Goal: Information Seeking & Learning: Learn about a topic

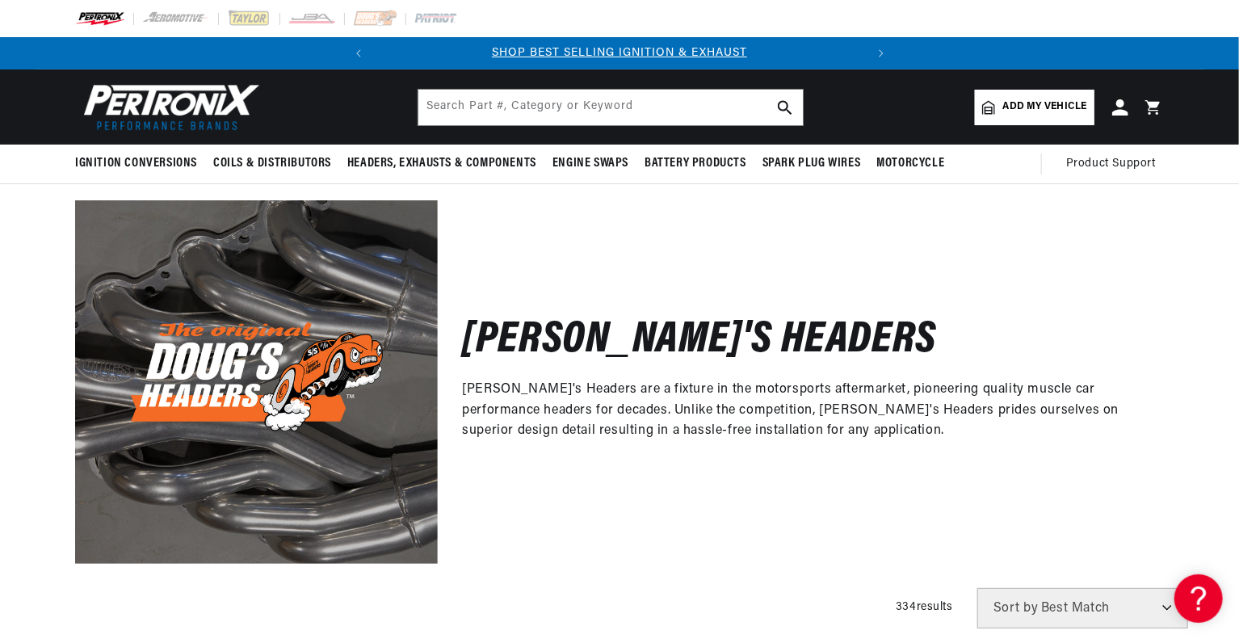
click at [519, 255] on div "[PERSON_NAME]'s Headers [PERSON_NAME]'s Headers are a fixture in the motorsport…" at bounding box center [801, 381] width 726 height 363
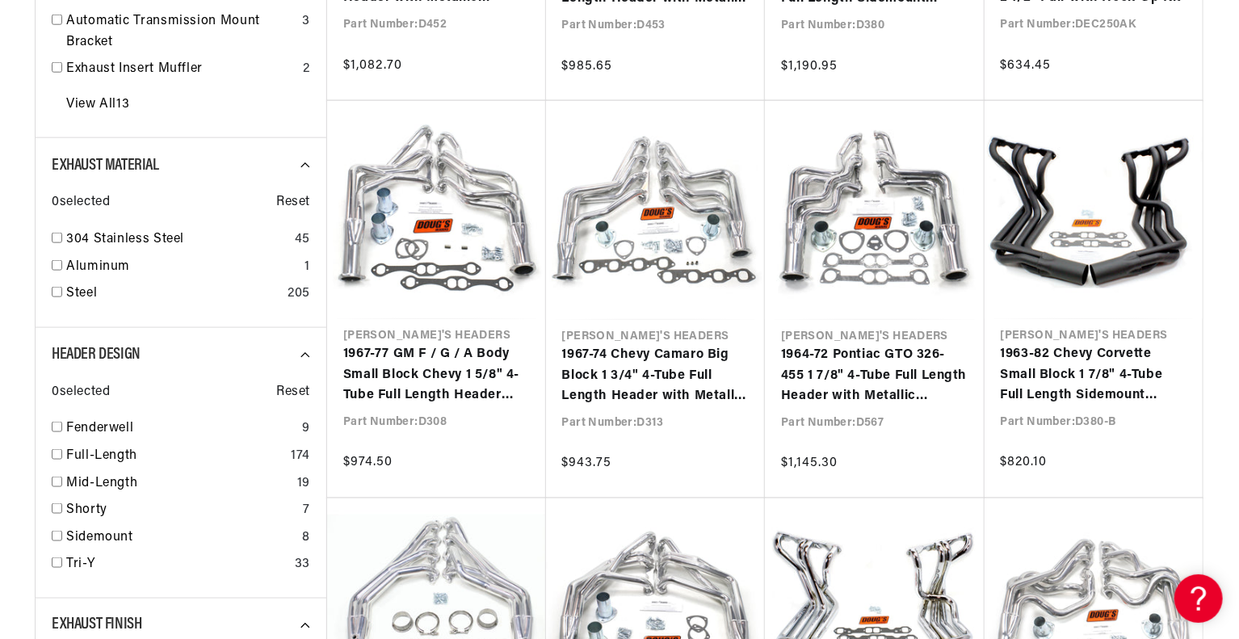
scroll to position [1131, 0]
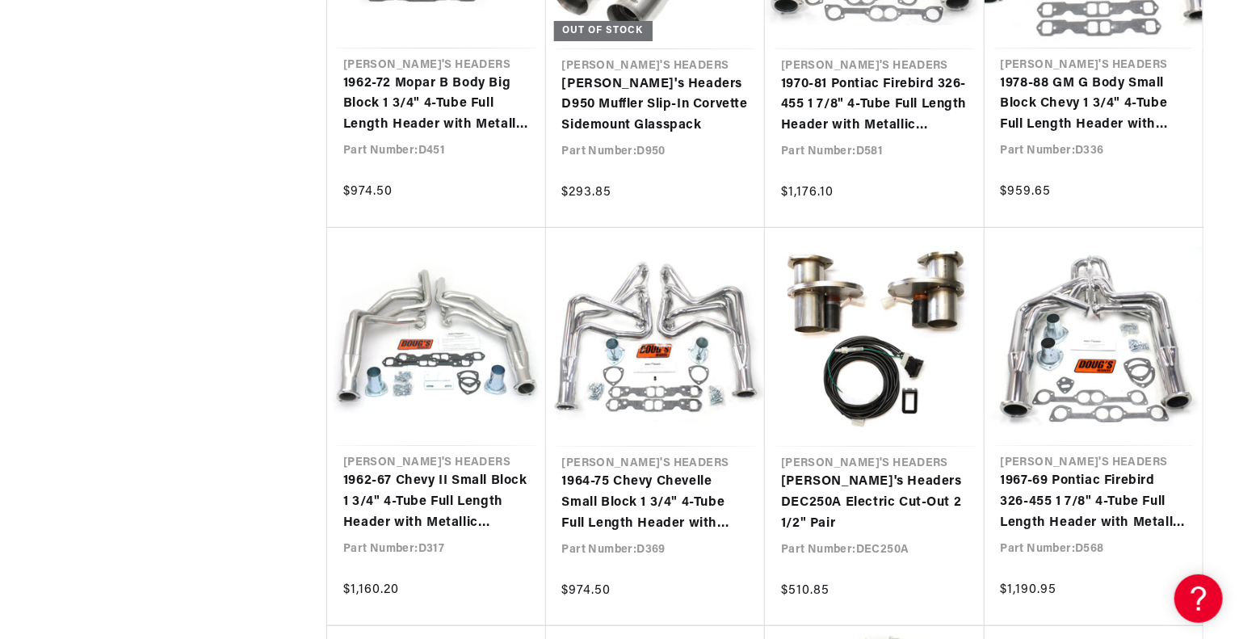
scroll to position [3581, 0]
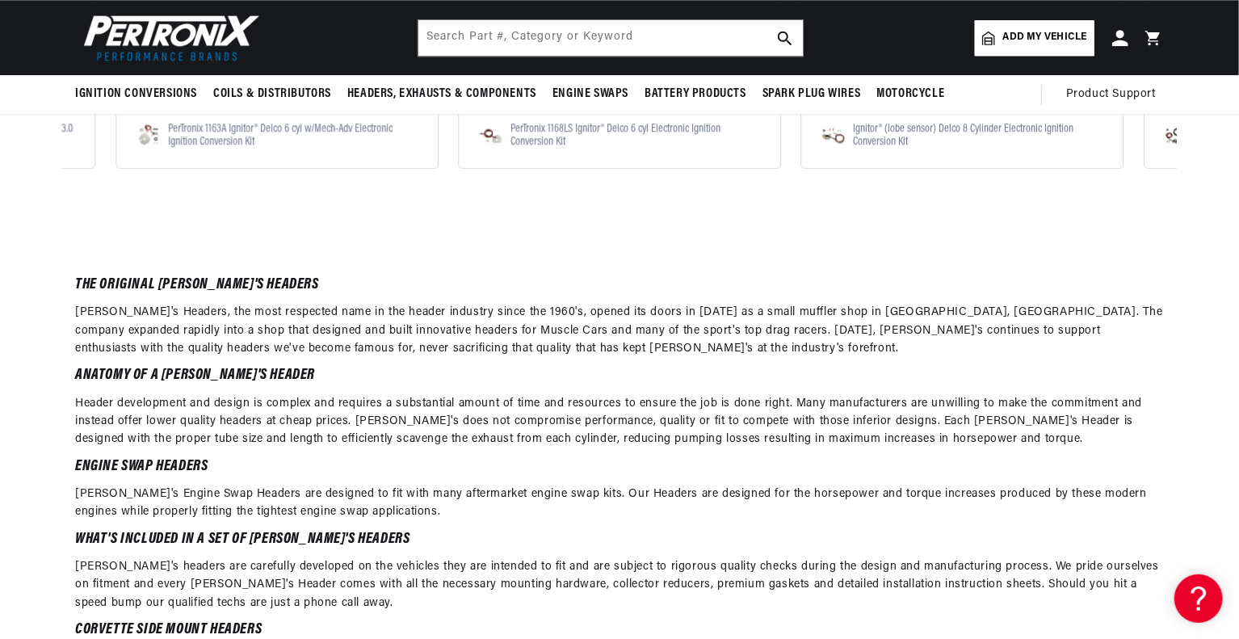
scroll to position [17529, 0]
